Goal: Task Accomplishment & Management: Use online tool/utility

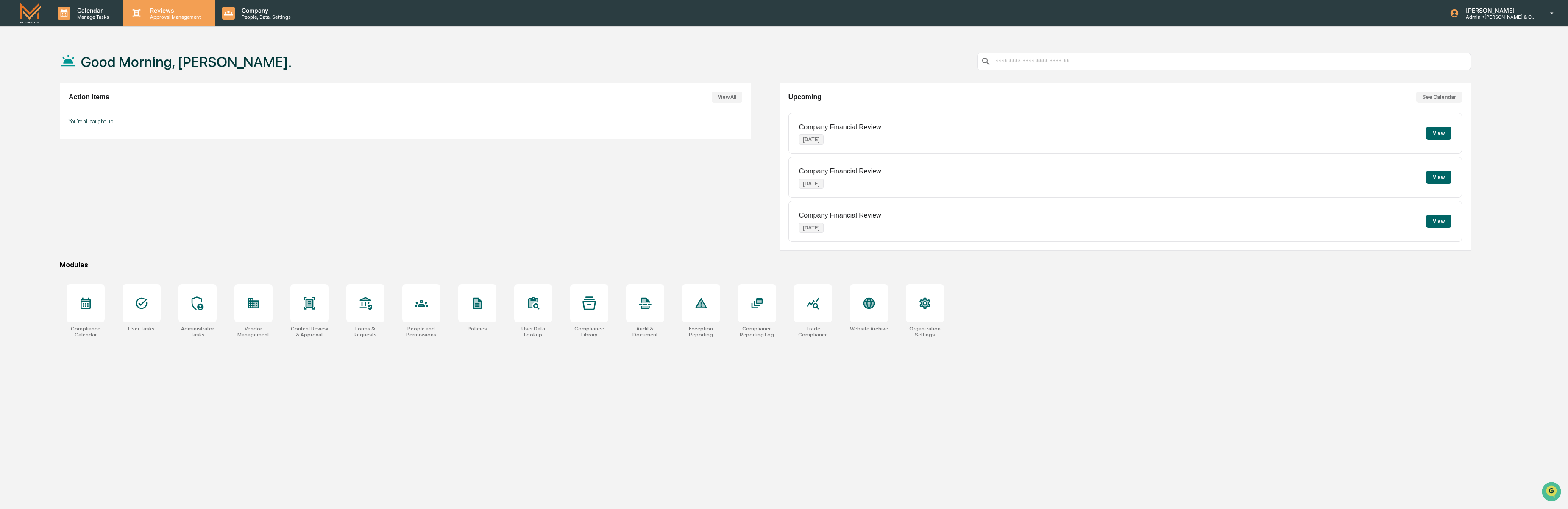
click at [159, 16] on p "Approval Management" at bounding box center [174, 17] width 62 height 6
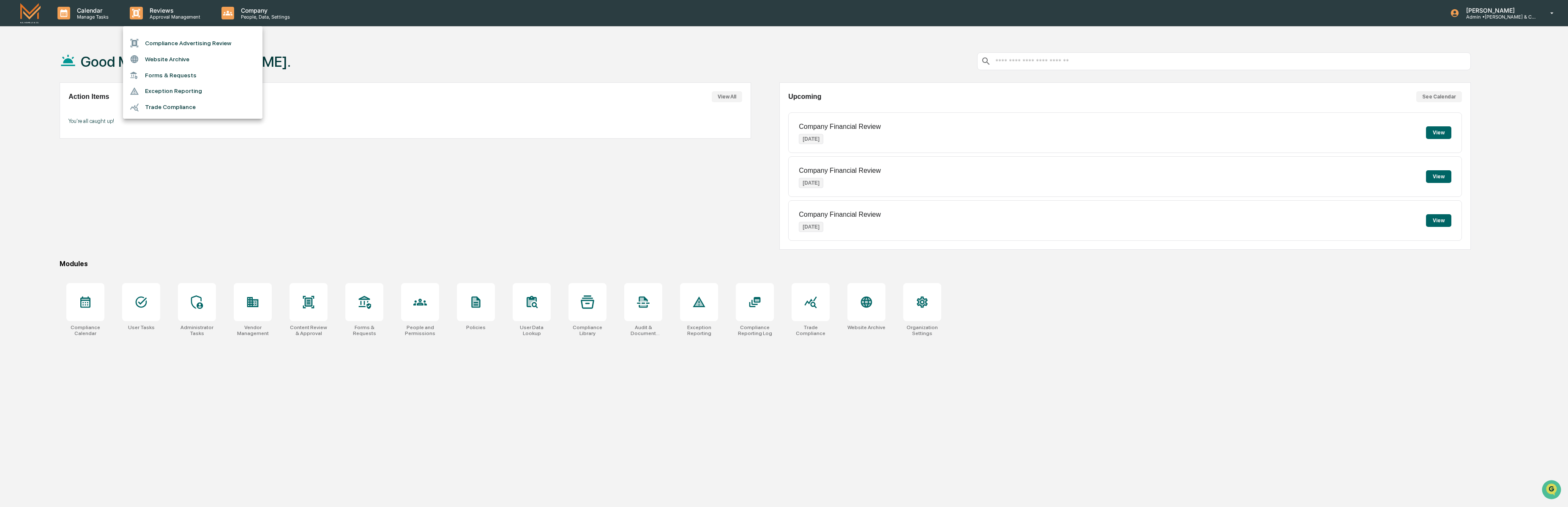
click at [173, 44] on li "Compliance Advertising Review" at bounding box center [192, 43] width 139 height 16
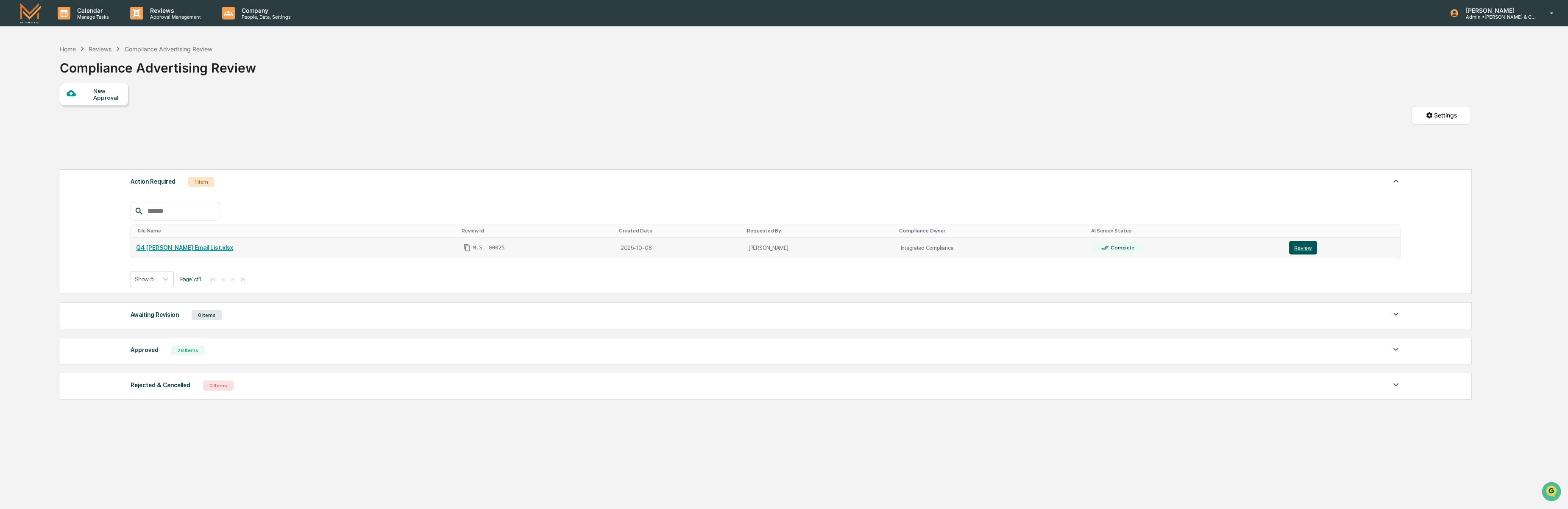
click at [1302, 249] on button "Review" at bounding box center [1303, 247] width 28 height 13
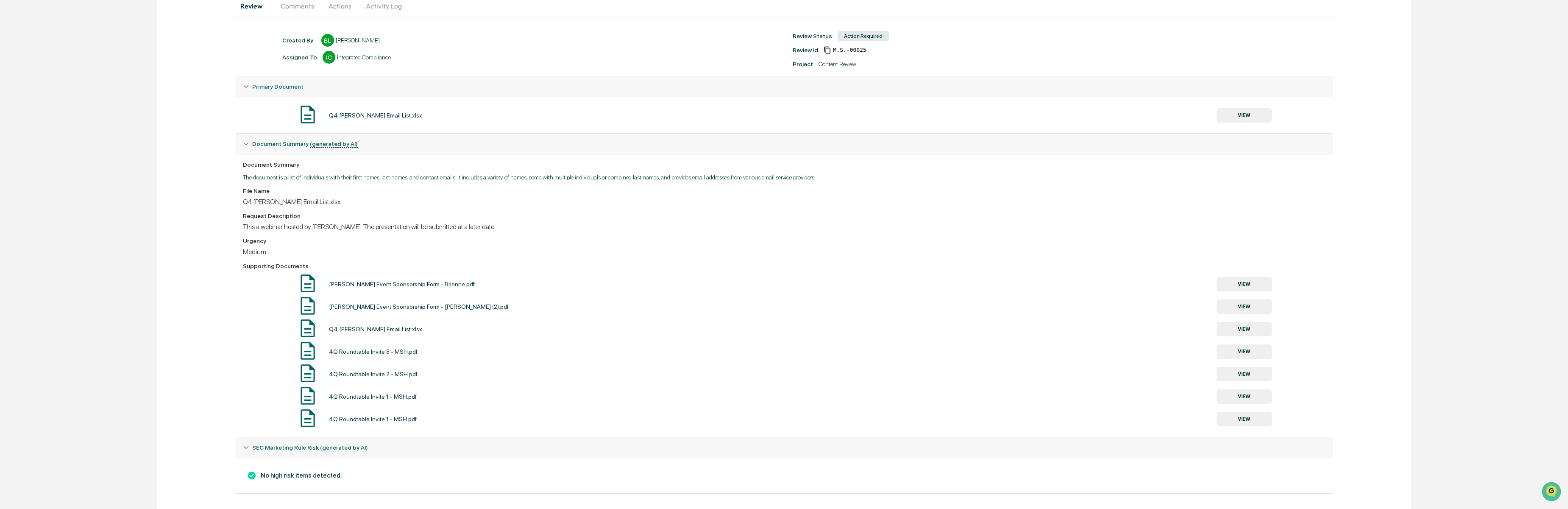
scroll to position [91, 0]
click at [306, 398] on img at bounding box center [308, 396] width 21 height 21
click at [1236, 417] on button "VIEW" at bounding box center [1244, 420] width 55 height 15
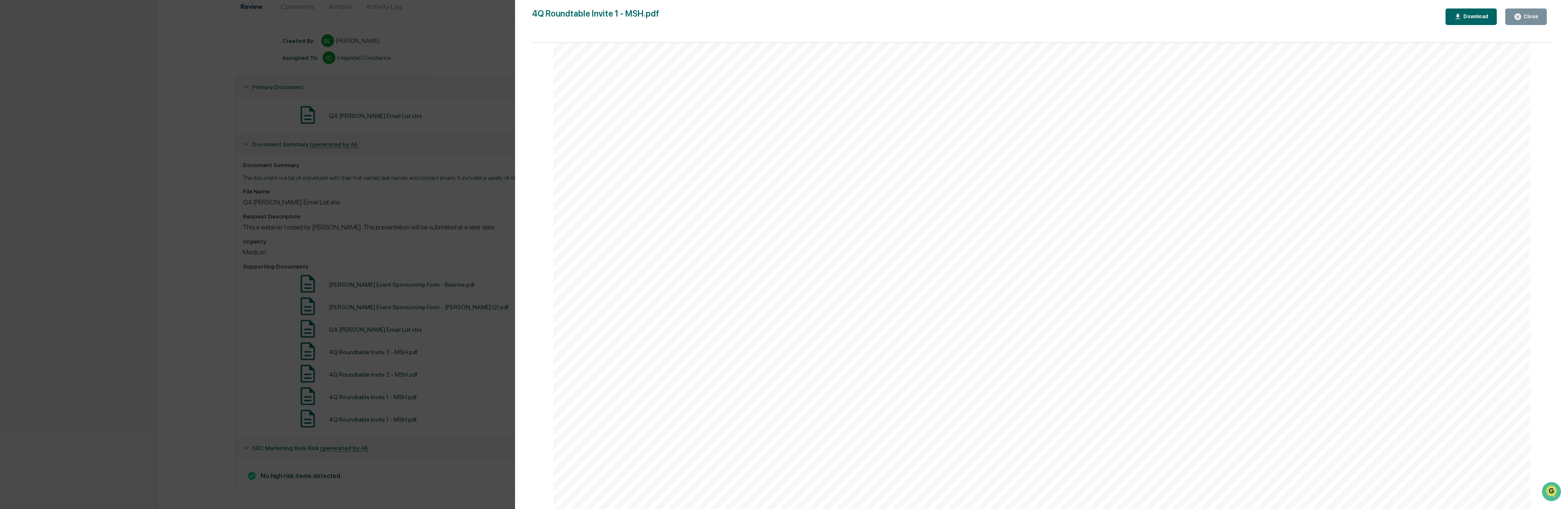
scroll to position [1677, 0]
click at [1522, 17] on icon "button" at bounding box center [1517, 16] width 8 height 8
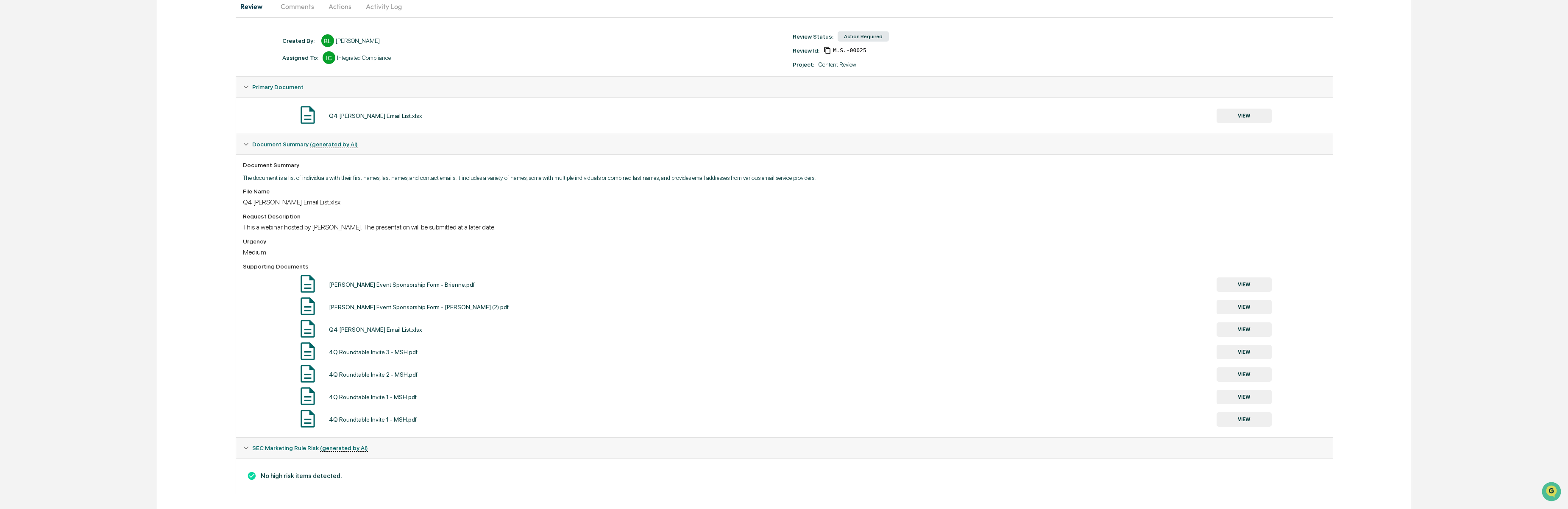
click at [1246, 421] on button "VIEW" at bounding box center [1244, 420] width 55 height 15
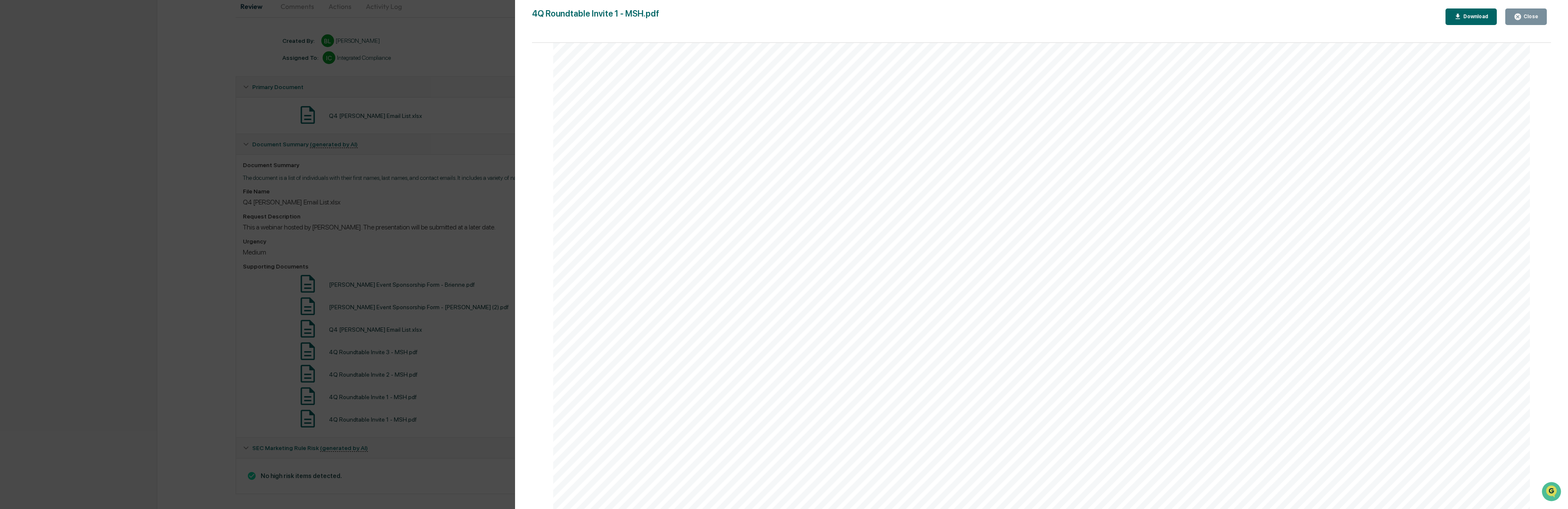
scroll to position [694, 0]
click at [1520, 15] on icon "button" at bounding box center [1518, 16] width 6 height 6
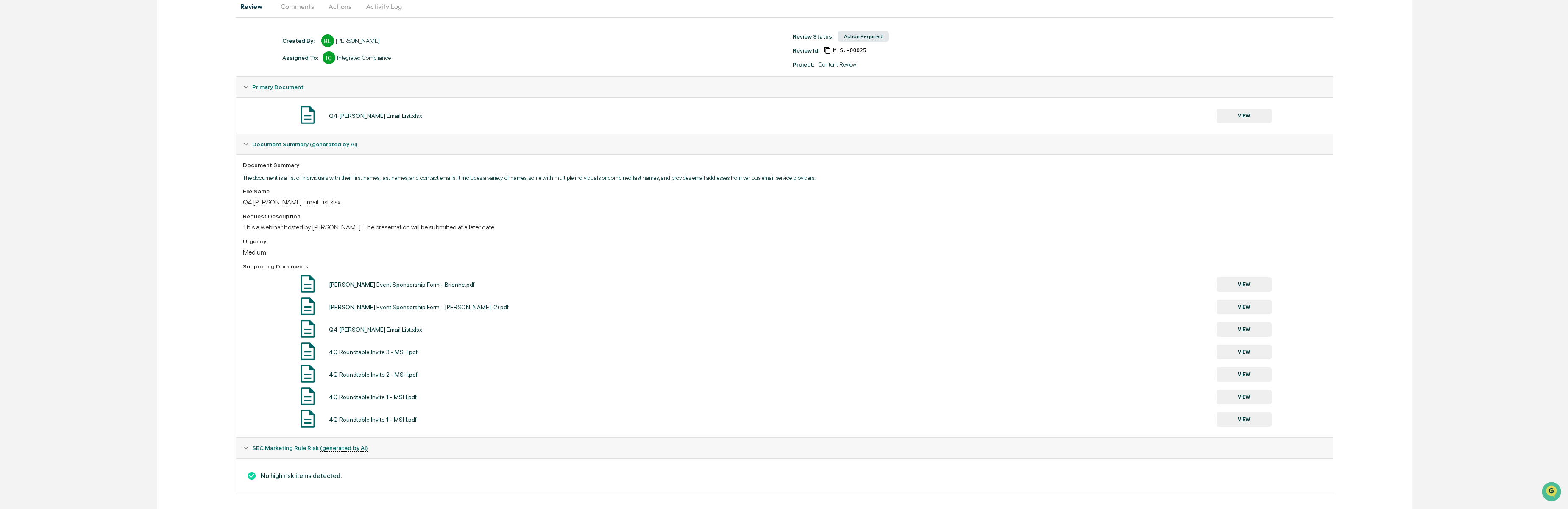
click at [1249, 398] on button "VIEW" at bounding box center [1244, 397] width 55 height 15
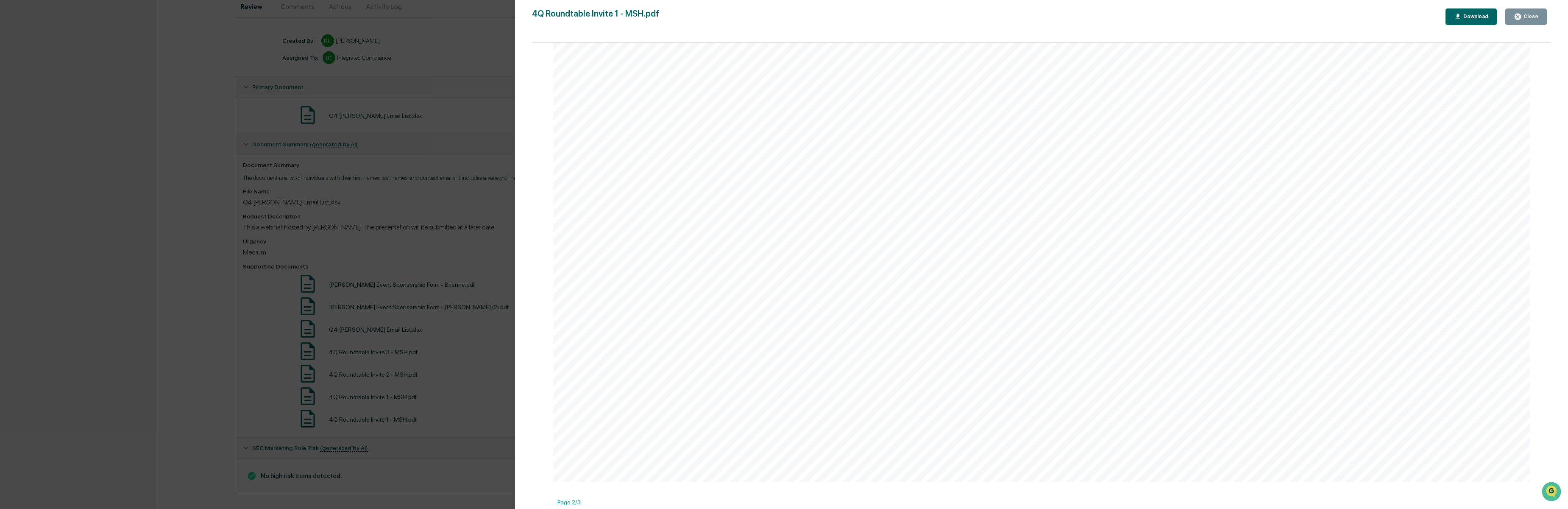
scroll to position [846, 0]
click at [1527, 9] on button "Close" at bounding box center [1526, 16] width 42 height 16
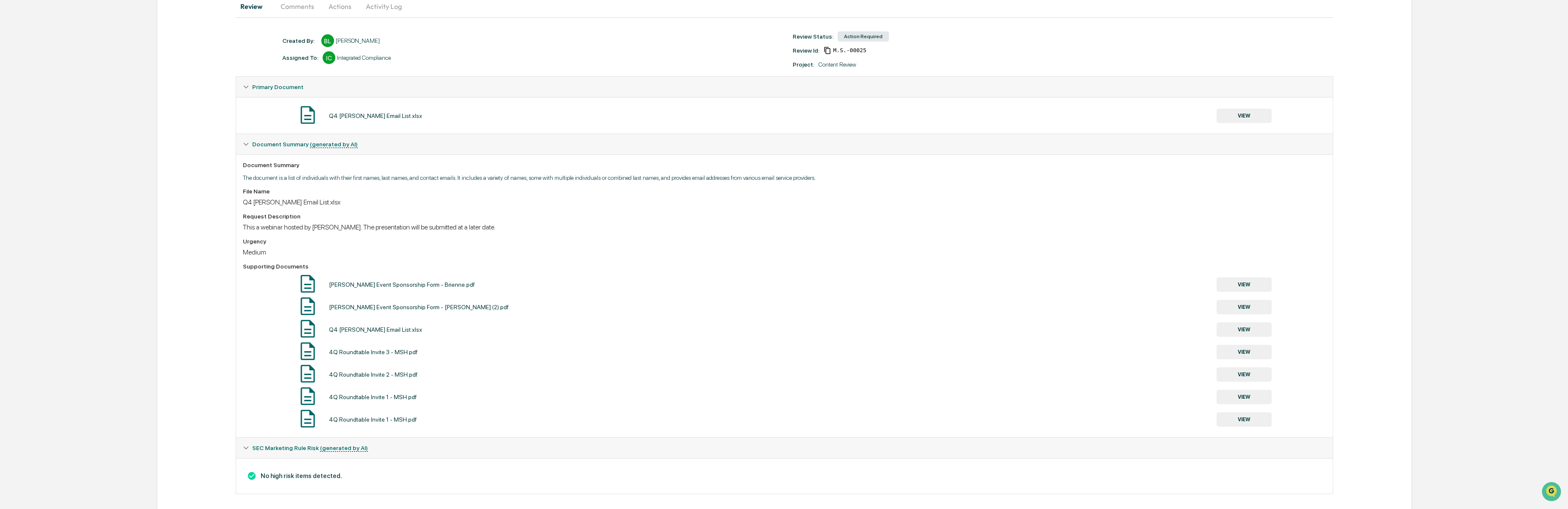
click at [1528, 12] on div "Home Content Review & Approval Q4 [PERSON_NAME] Email List.xlsx Q4 [PERSON_NAME…" at bounding box center [784, 233] width 1568 height 567
click at [1233, 378] on button "VIEW" at bounding box center [1244, 375] width 55 height 15
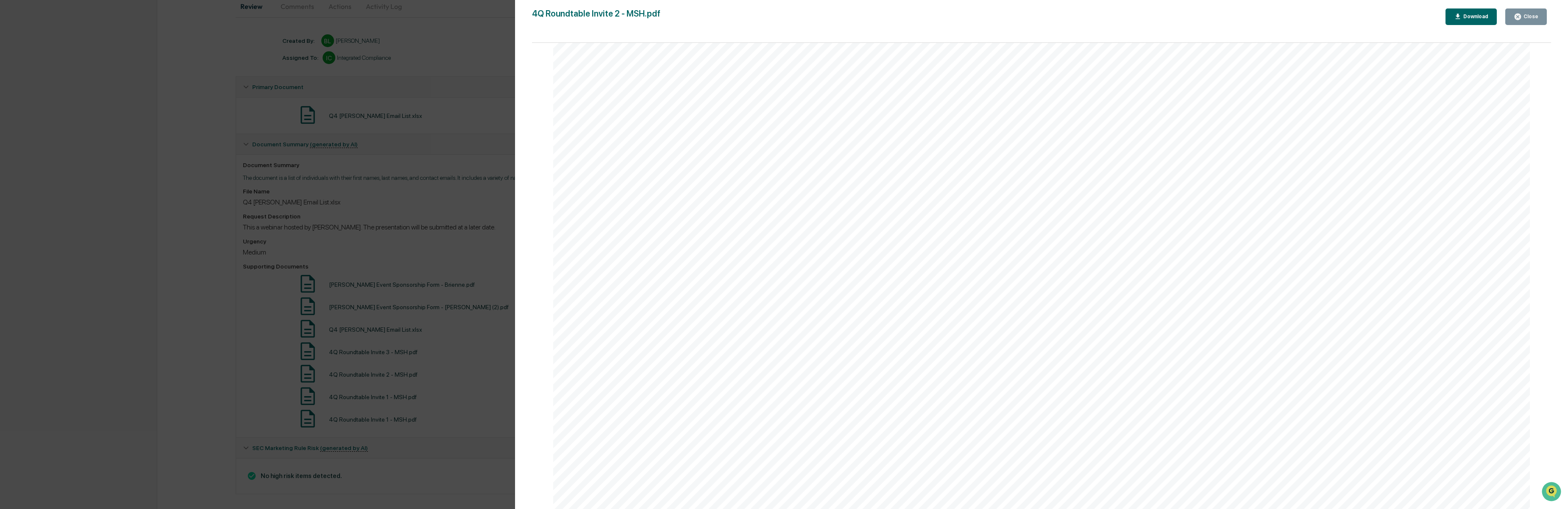
scroll to position [558, 0]
click at [1525, 20] on div "Close" at bounding box center [1526, 16] width 24 height 8
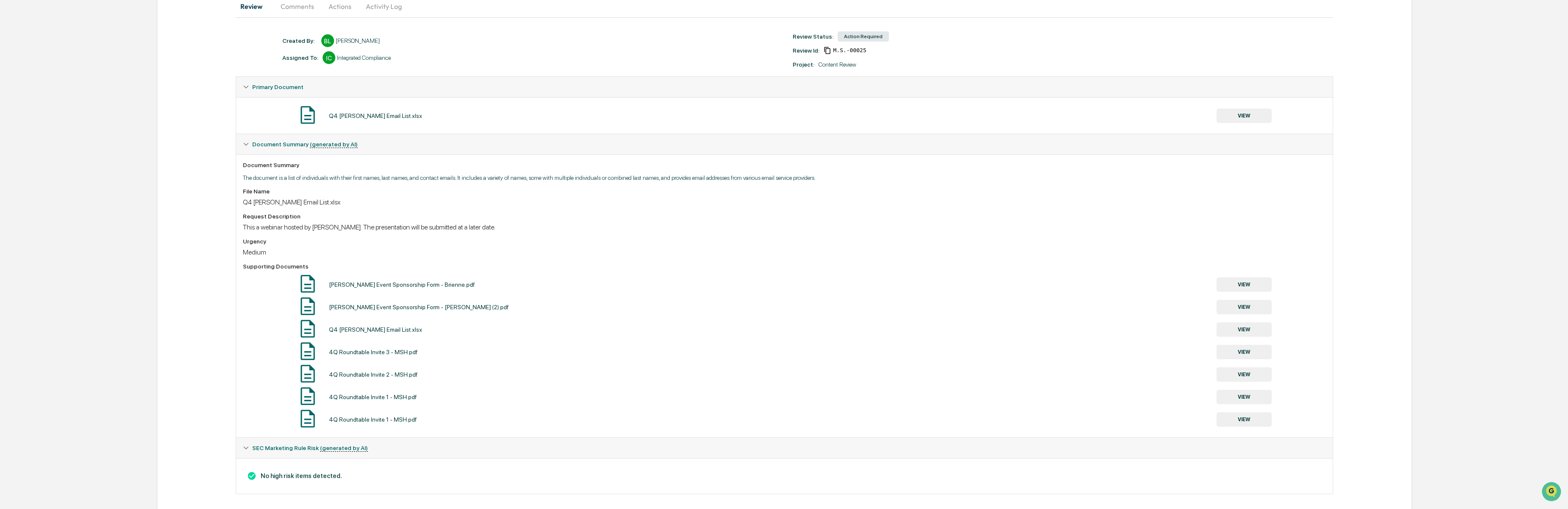
click at [1246, 354] on button "VIEW" at bounding box center [1244, 352] width 55 height 15
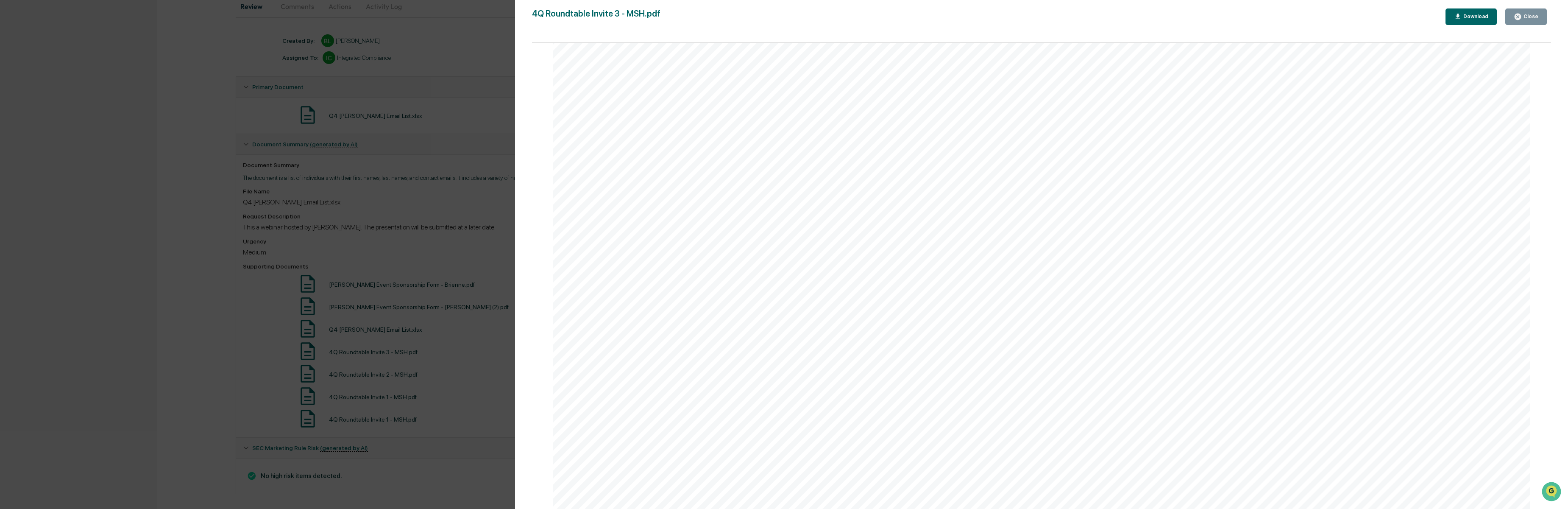
scroll to position [650, 0]
click at [1529, 24] on button "Close" at bounding box center [1526, 16] width 42 height 16
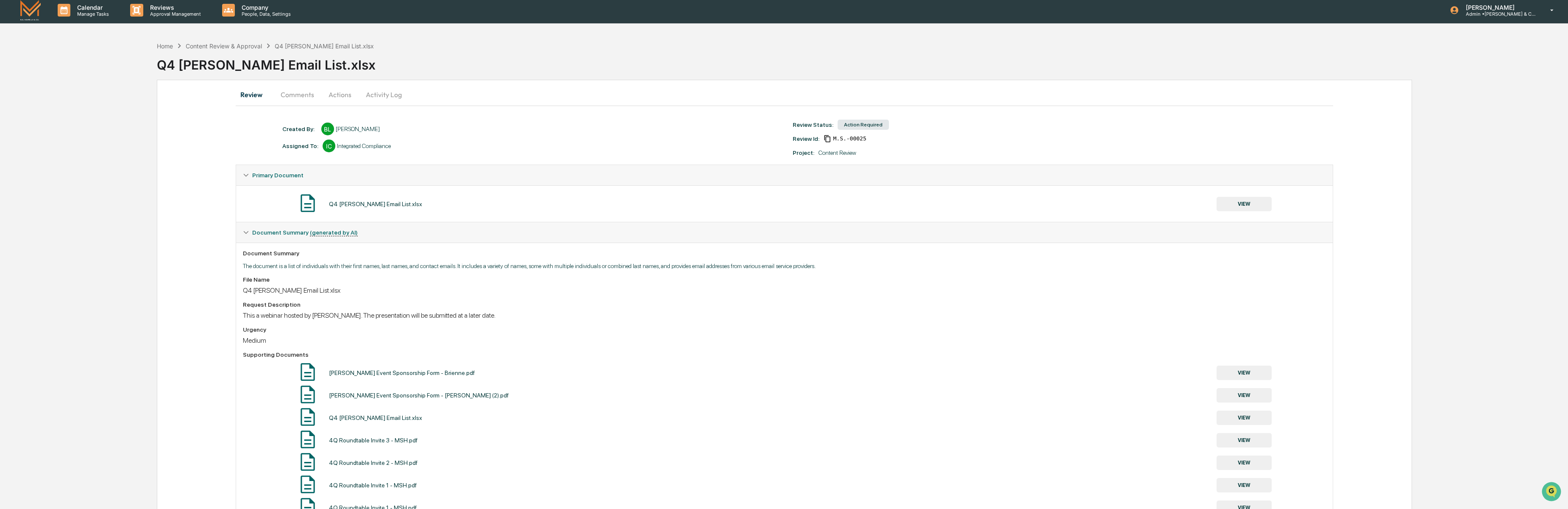
scroll to position [0, 0]
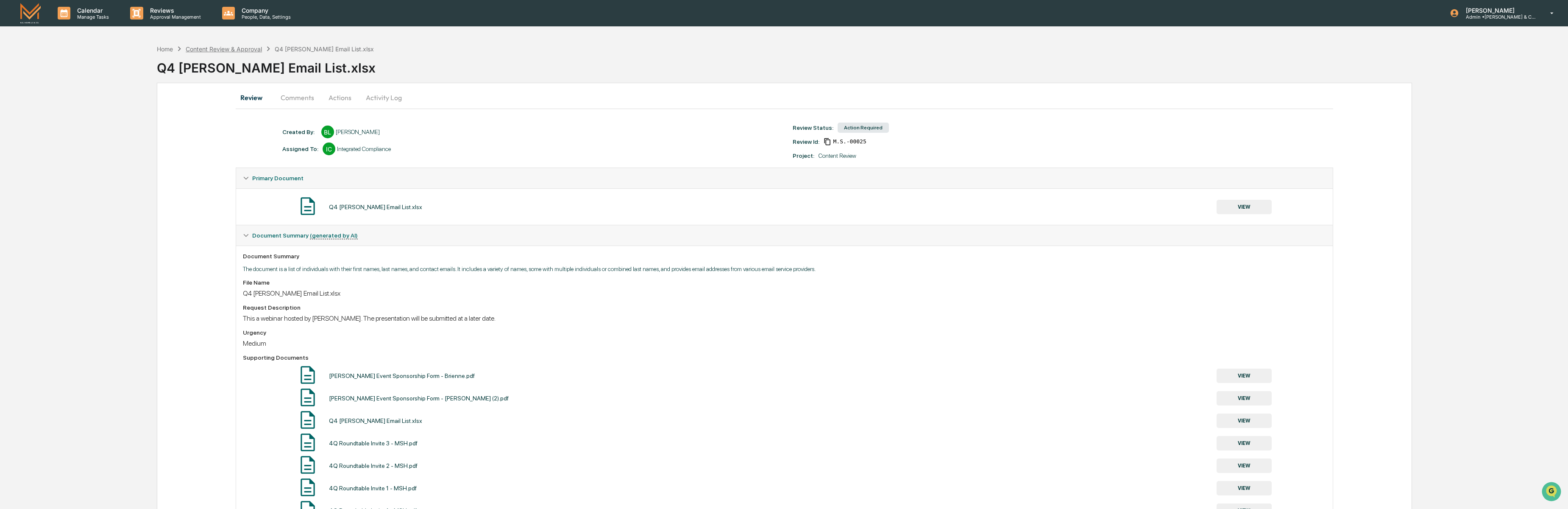
click at [227, 49] on div "Content Review & Approval" at bounding box center [223, 49] width 76 height 7
